Goal: Navigation & Orientation: Find specific page/section

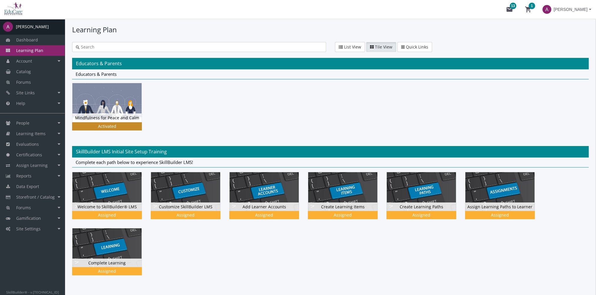
click at [117, 109] on img at bounding box center [106, 102] width 69 height 39
click at [581, 12] on span "[PERSON_NAME]" at bounding box center [571, 9] width 34 height 11
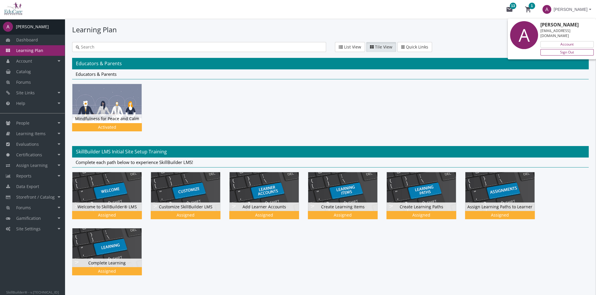
click at [576, 49] on link "Sign Out" at bounding box center [566, 52] width 53 height 6
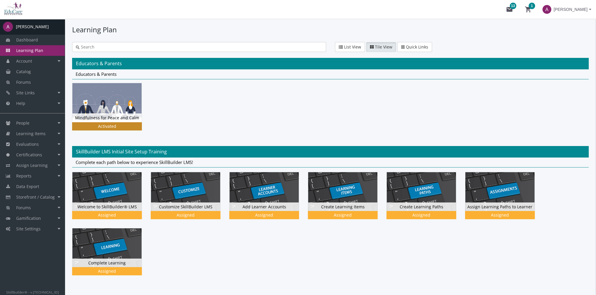
click at [115, 104] on img at bounding box center [106, 102] width 69 height 39
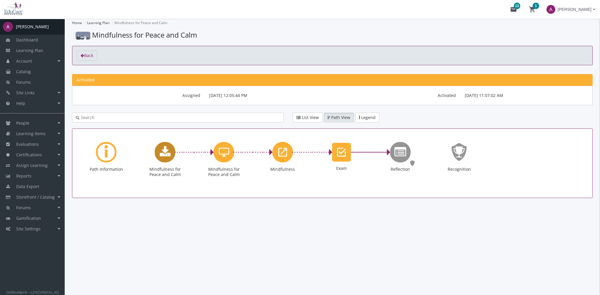
click at [165, 154] on icon "Mindfulness for Peace and Calm" at bounding box center [165, 153] width 11 height 12
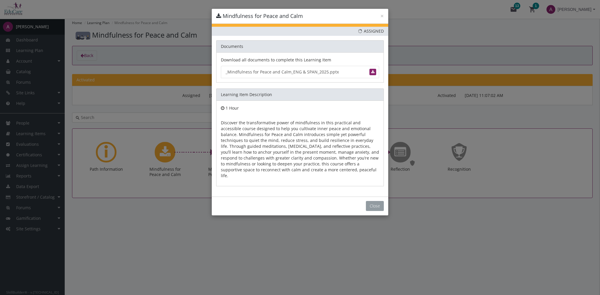
click at [370, 201] on button "Close" at bounding box center [375, 206] width 18 height 10
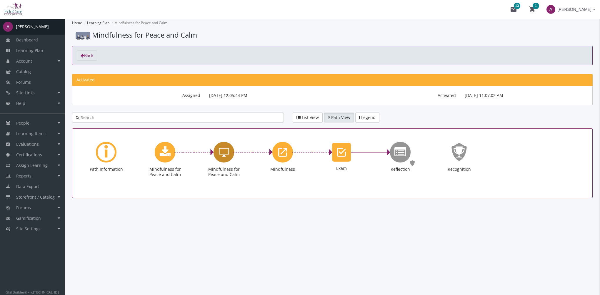
click at [222, 155] on icon "Mindfulness for Peace and Calm" at bounding box center [224, 153] width 10 height 12
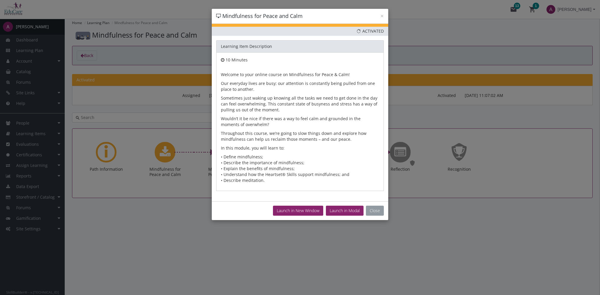
click at [375, 210] on button "Close" at bounding box center [375, 211] width 18 height 10
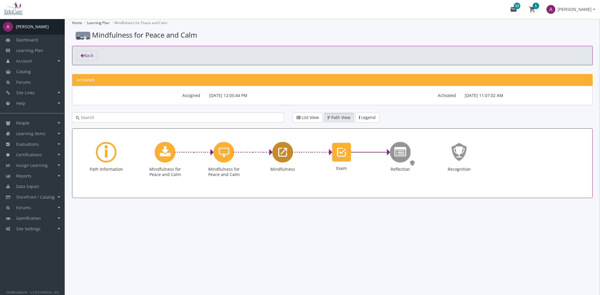
click at [285, 156] on icon "Mindfulness" at bounding box center [282, 153] width 9 height 12
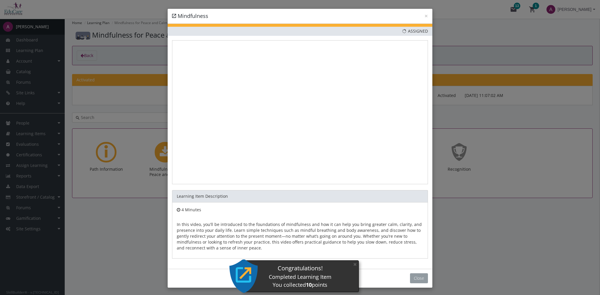
click at [413, 280] on button "Close" at bounding box center [419, 279] width 18 height 10
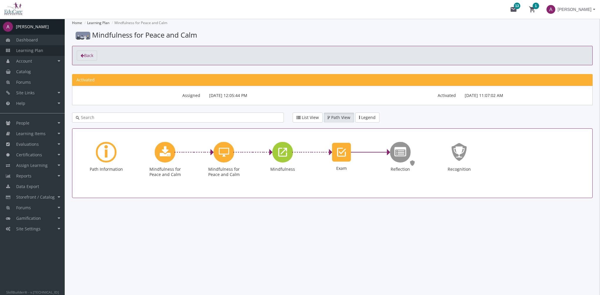
click at [39, 50] on span "Learning Plan" at bounding box center [29, 51] width 27 height 6
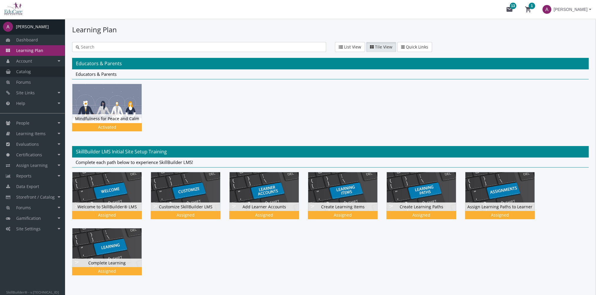
click at [50, 70] on link "Catalog" at bounding box center [32, 72] width 65 height 11
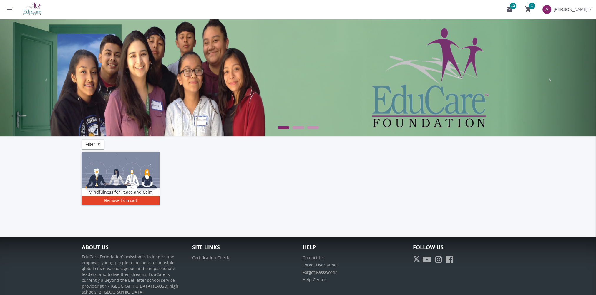
click at [553, 81] on span at bounding box center [549, 79] width 9 height 9
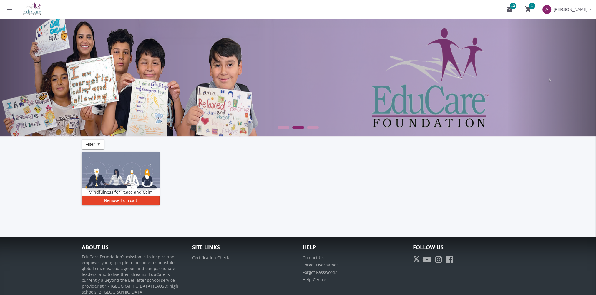
click at [553, 81] on span at bounding box center [549, 79] width 9 height 9
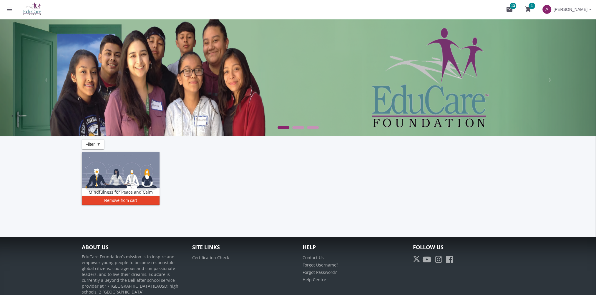
click at [14, 10] on button "menu" at bounding box center [9, 9] width 19 height 19
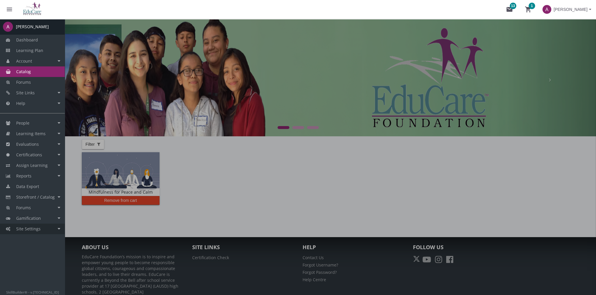
click at [47, 234] on link "Site Settings" at bounding box center [32, 229] width 65 height 11
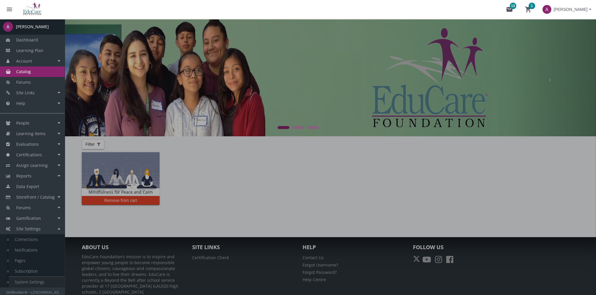
click at [32, 282] on link "System Settings" at bounding box center [37, 282] width 56 height 11
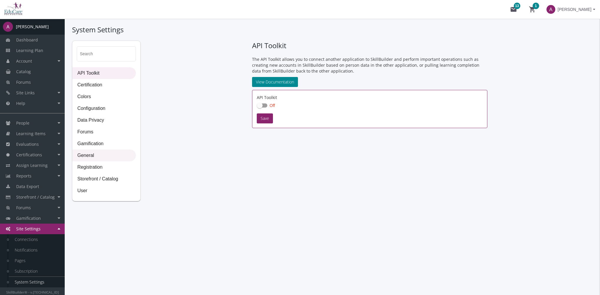
checkbox input "true"
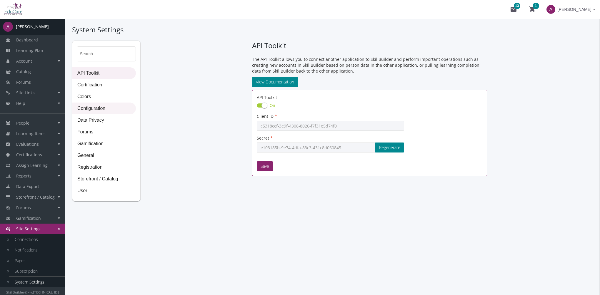
click at [101, 109] on span "Configuration" at bounding box center [104, 109] width 63 height 12
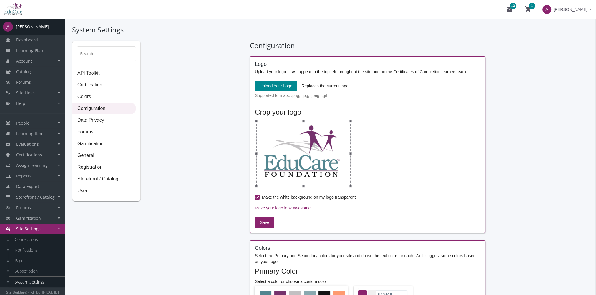
scroll to position [118, 0]
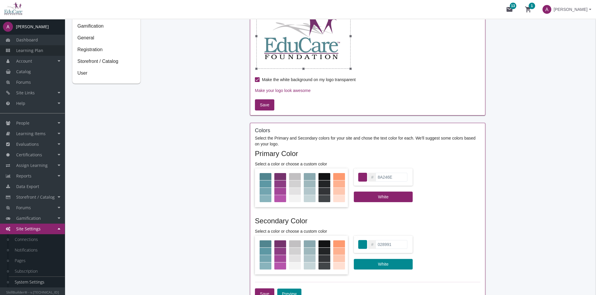
click at [32, 51] on span "Learning Plan" at bounding box center [29, 51] width 27 height 6
